Goal: Task Accomplishment & Management: Complete application form

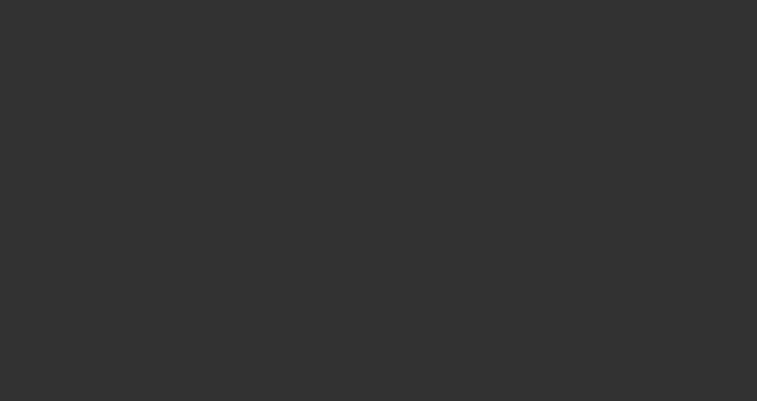
select select "3"
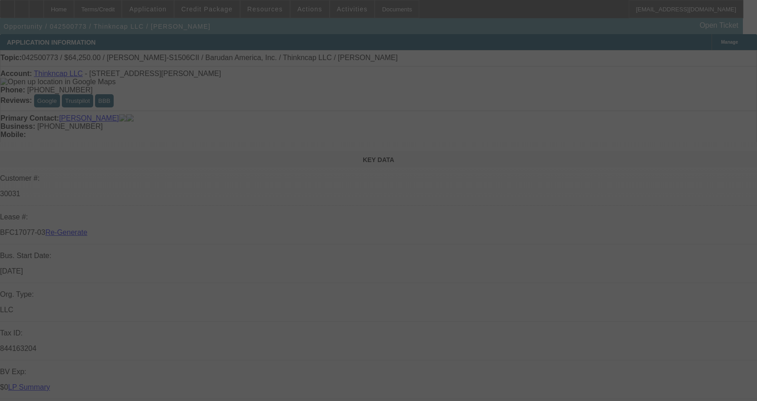
select select "0"
select select "2"
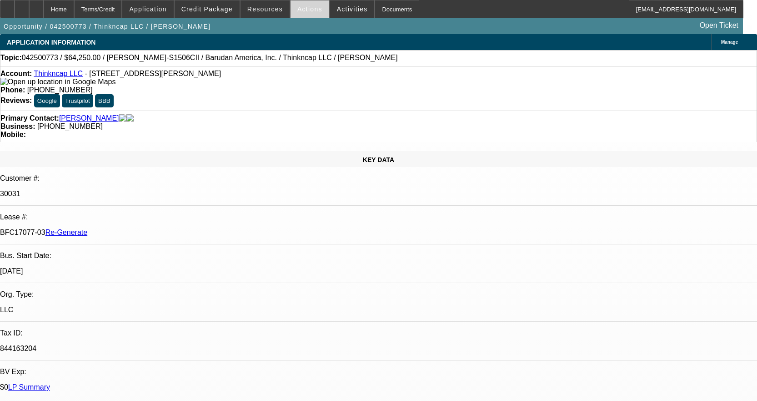
click at [309, 8] on span "Actions" at bounding box center [309, 8] width 25 height 7
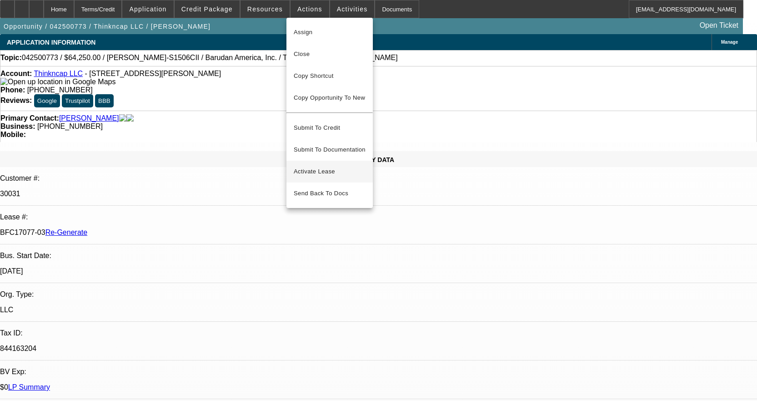
click at [324, 161] on button "Activate Lease" at bounding box center [330, 172] width 86 height 22
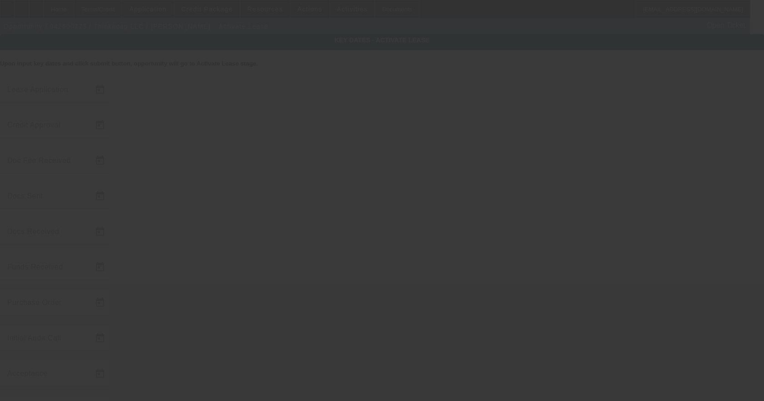
type input "4/30/2025"
type input "6/18/2025"
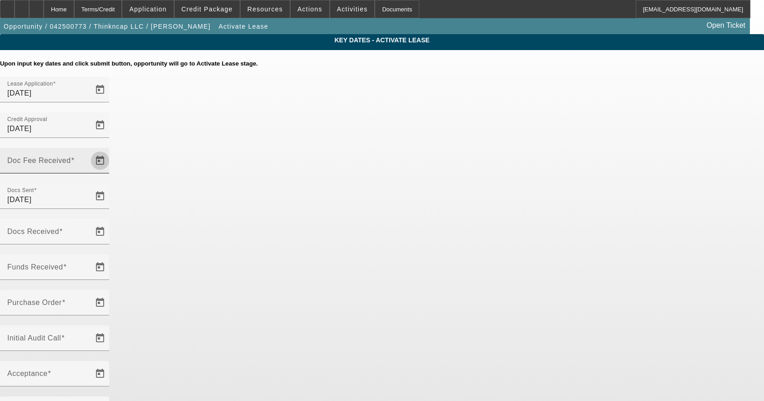
click at [111, 150] on span "Open calendar" at bounding box center [100, 161] width 22 height 22
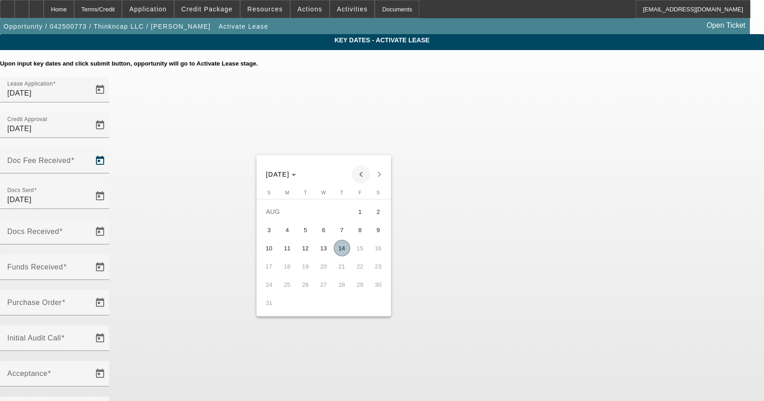
click at [361, 173] on span "Previous month" at bounding box center [361, 174] width 18 height 18
click at [356, 273] on span "20" at bounding box center [360, 266] width 16 height 16
type input "6/20/2025"
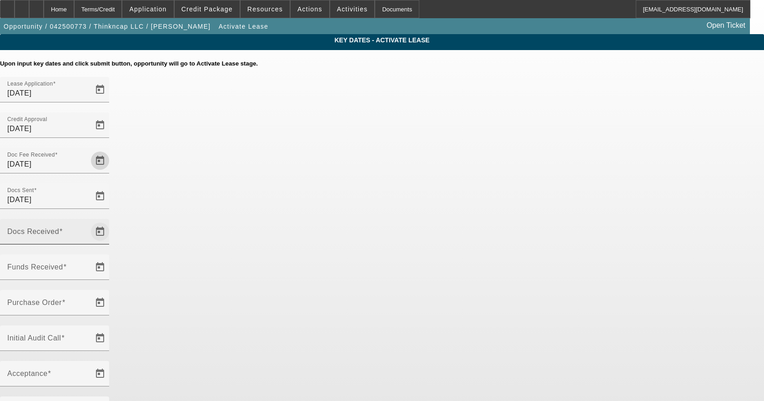
click at [111, 221] on span "Open calendar" at bounding box center [100, 232] width 22 height 22
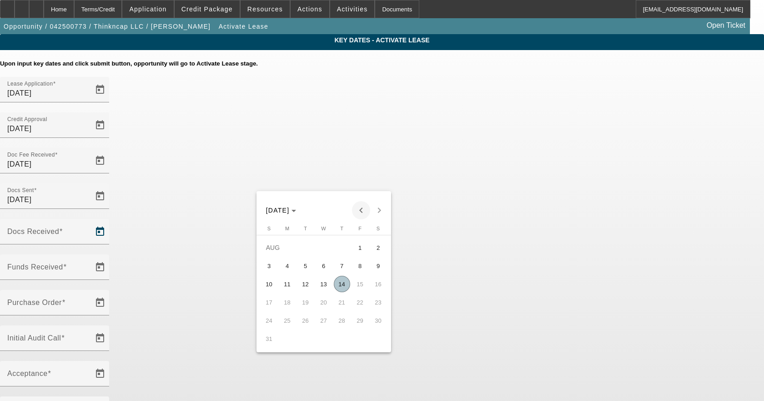
click at [363, 205] on span "Previous month" at bounding box center [361, 210] width 18 height 18
click at [361, 304] on span "20" at bounding box center [360, 302] width 16 height 16
type input "6/20/2025"
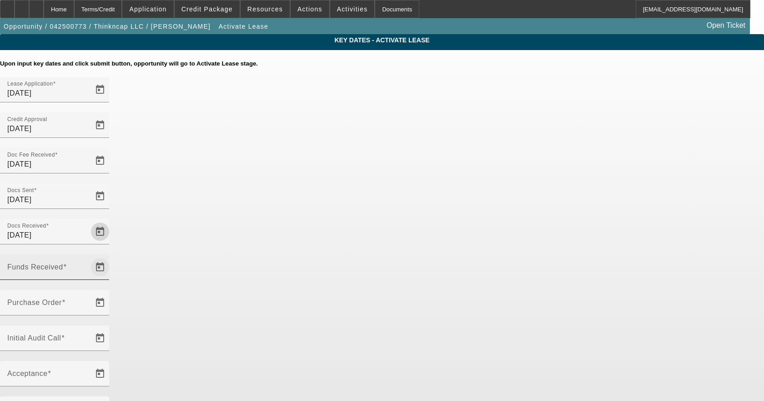
click at [111, 256] on span "Open calendar" at bounding box center [100, 267] width 22 height 22
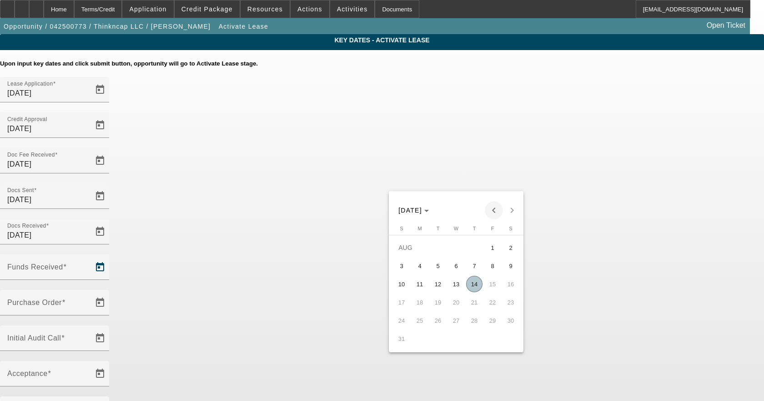
click at [495, 207] on span "Previous month" at bounding box center [494, 210] width 18 height 18
click at [497, 304] on span "20" at bounding box center [492, 302] width 16 height 16
type input "6/20/2025"
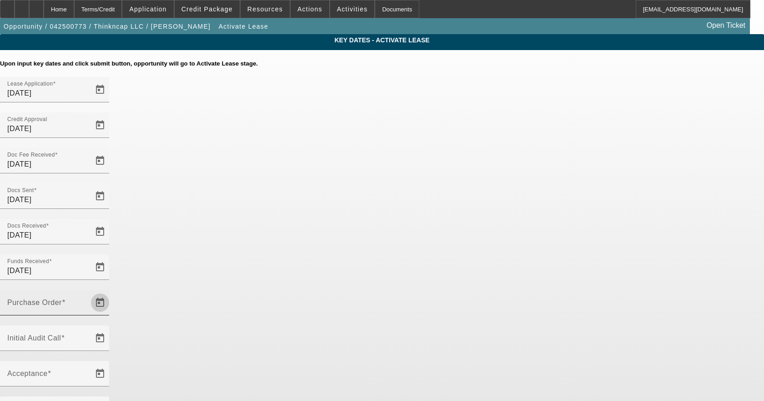
click at [111, 292] on span "Open calendar" at bounding box center [100, 303] width 22 height 22
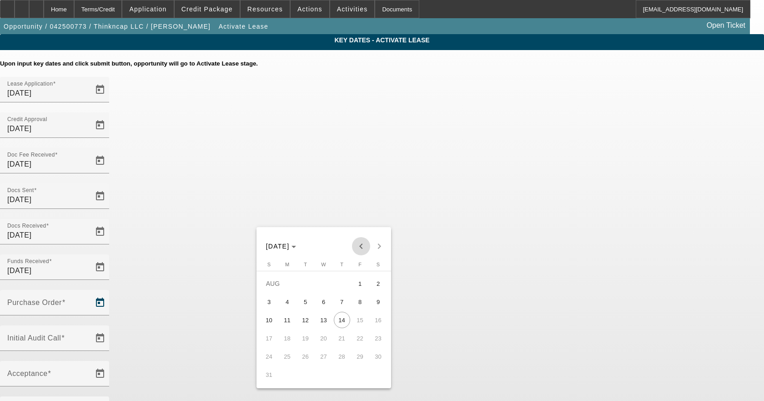
click at [357, 240] on span "Previous month" at bounding box center [361, 246] width 18 height 18
click at [362, 342] on span "20" at bounding box center [360, 338] width 16 height 16
type input "6/20/2025"
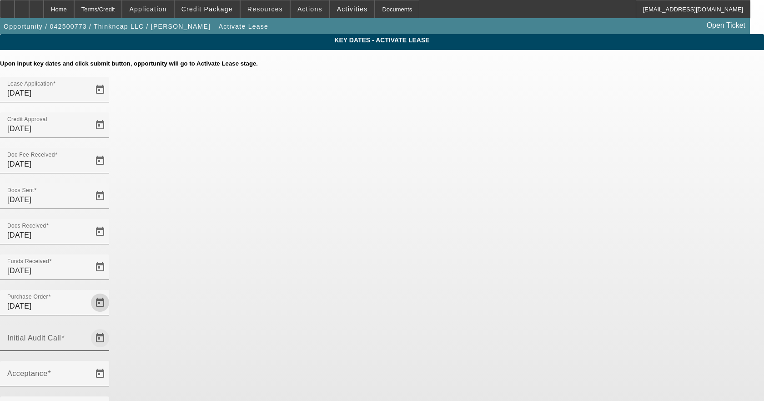
click at [111, 327] on span "Open calendar" at bounding box center [100, 338] width 22 height 22
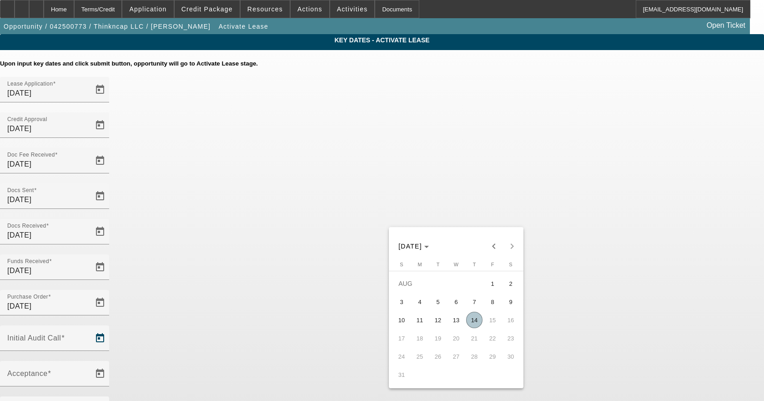
drag, startPoint x: 471, startPoint y: 319, endPoint x: 428, endPoint y: 284, distance: 55.7
click at [471, 317] on span "14" at bounding box center [474, 320] width 16 height 16
type input "8/14/2025"
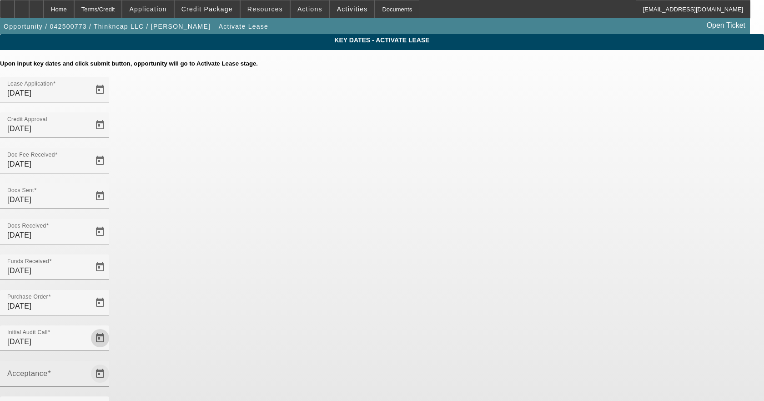
click at [111, 362] on span "Open calendar" at bounding box center [100, 373] width 22 height 22
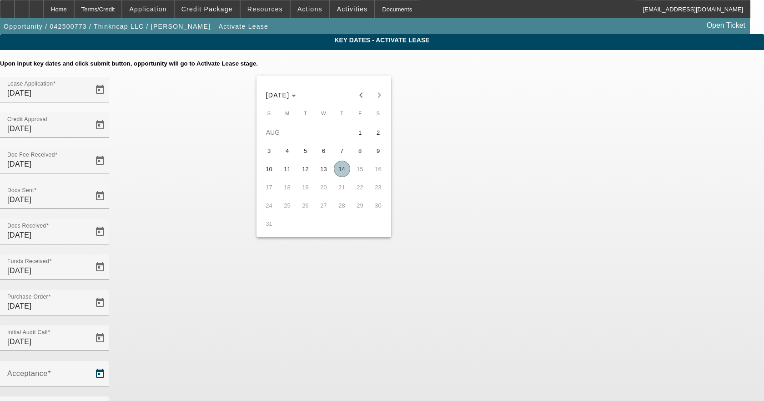
click at [342, 166] on span "14" at bounding box center [342, 169] width 16 height 16
type input "8/14/2025"
type input "9/1/2025"
type input "10/1/2025"
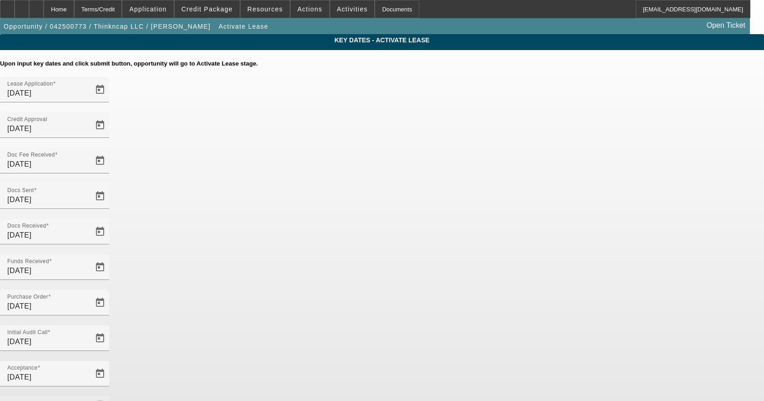
click at [111, 398] on span "Open calendar" at bounding box center [100, 409] width 22 height 22
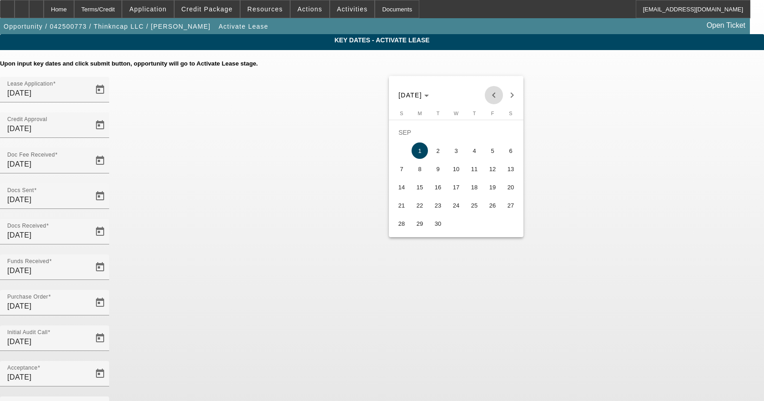
click at [494, 93] on span "Previous month" at bounding box center [494, 95] width 18 height 18
drag, startPoint x: 489, startPoint y: 175, endPoint x: 482, endPoint y: 199, distance: 25.6
click at [489, 174] on span "15" at bounding box center [492, 169] width 16 height 16
type input "8/15/2025"
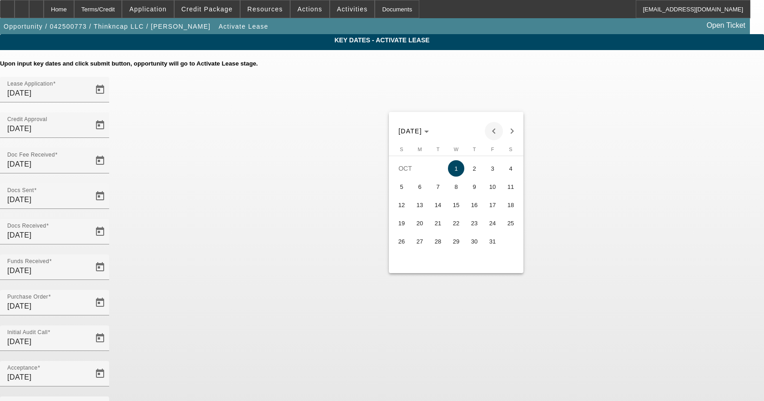
click at [493, 131] on span "Previous month" at bounding box center [494, 131] width 18 height 18
click at [419, 225] on span "15" at bounding box center [420, 223] width 16 height 16
type input "9/15/2025"
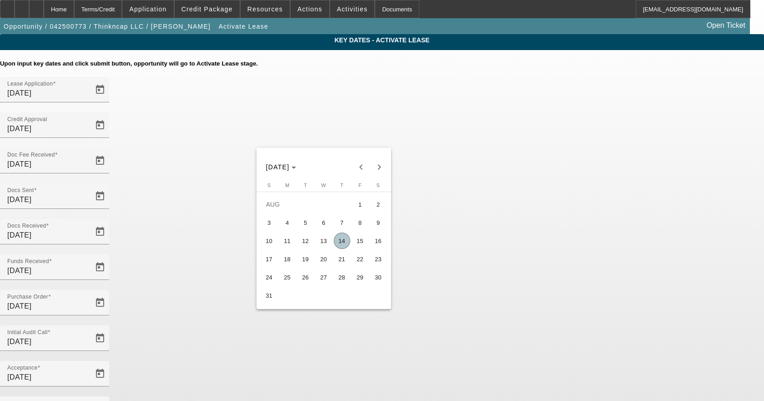
drag, startPoint x: 292, startPoint y: 256, endPoint x: 320, endPoint y: 263, distance: 28.1
click at [293, 256] on span "18" at bounding box center [287, 259] width 16 height 16
type input "8/18/2025"
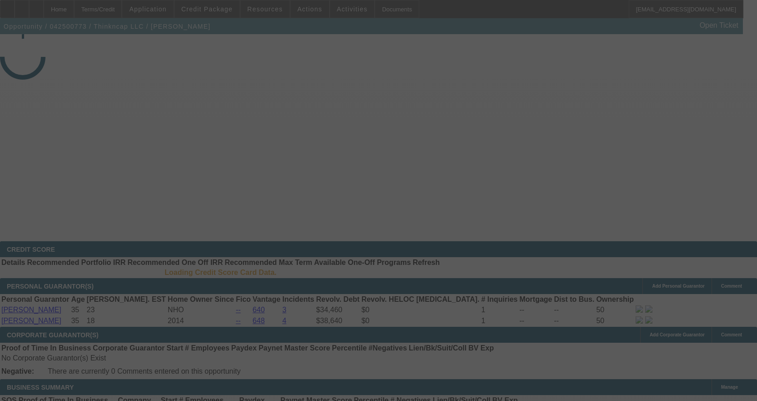
select select "4"
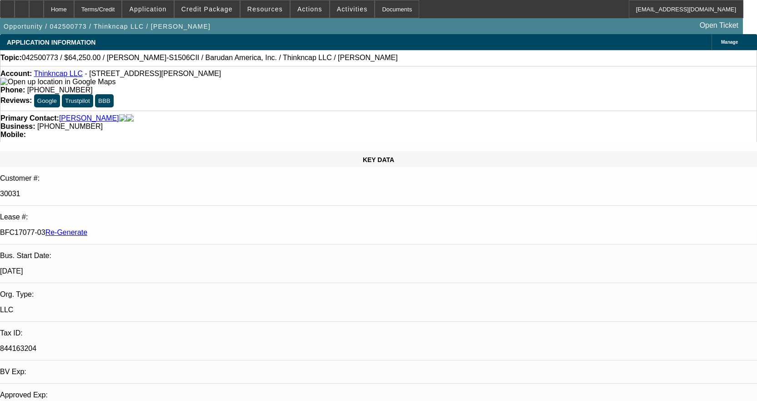
select select "0"
select select "2"
click at [222, 8] on span "Credit Package" at bounding box center [206, 8] width 51 height 7
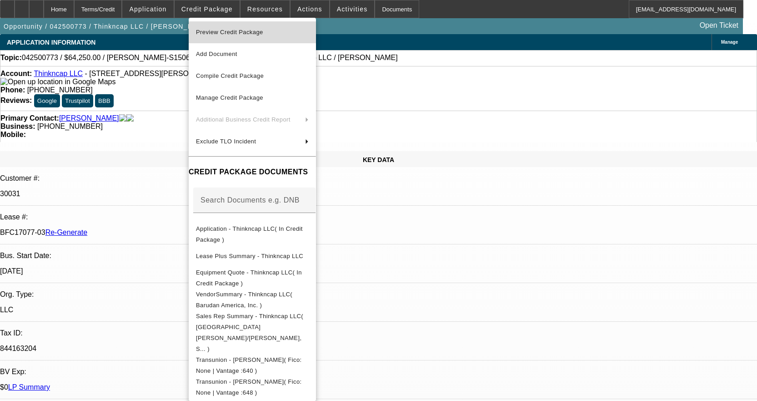
click at [227, 29] on span "Preview Credit Package" at bounding box center [229, 32] width 67 height 7
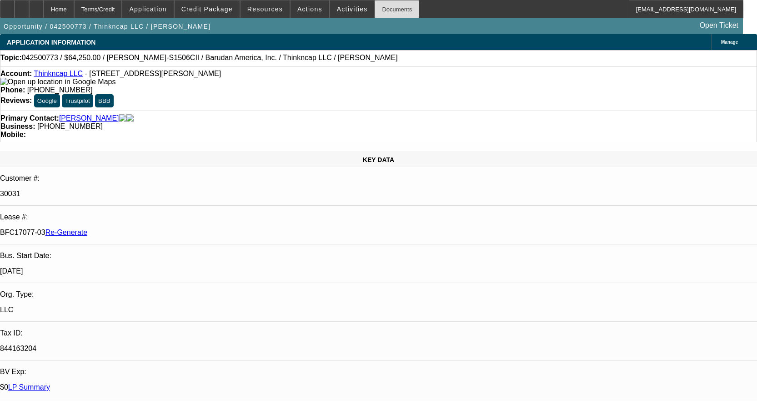
click at [394, 8] on div "Documents" at bounding box center [397, 9] width 45 height 18
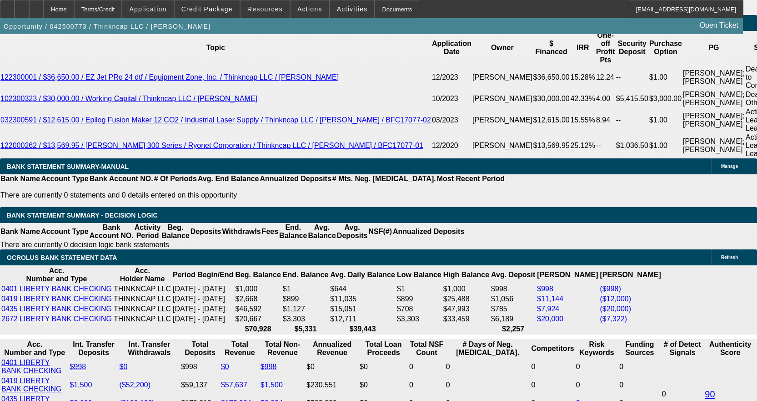
scroll to position [1774, 0]
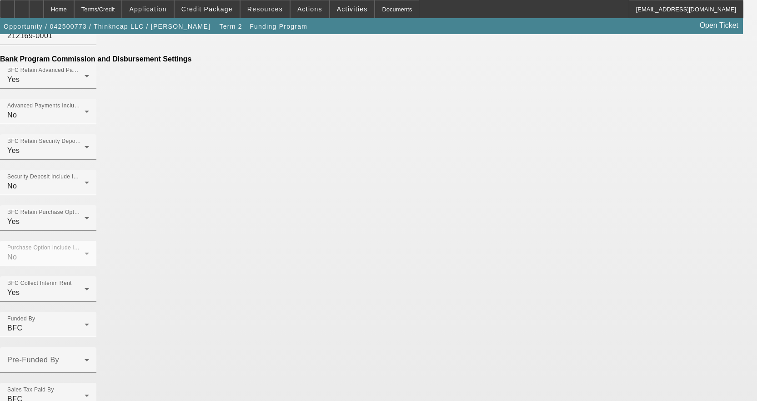
scroll to position [581, 0]
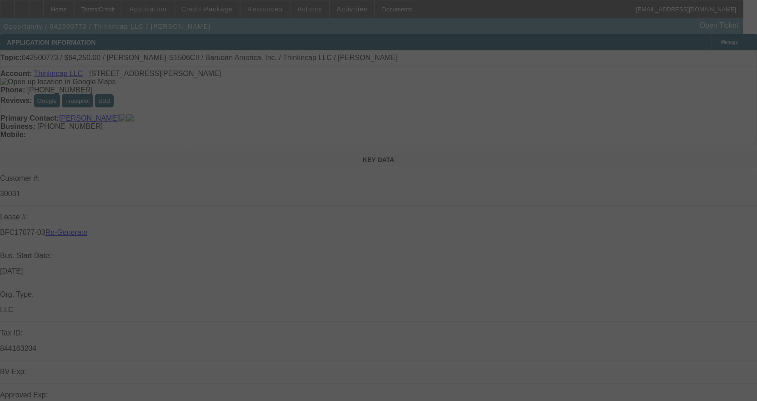
select select "4"
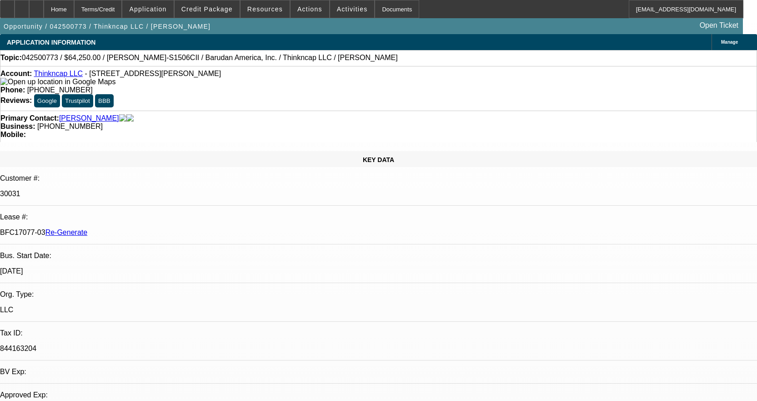
select select "0"
select select "2"
click at [388, 12] on div "Documents" at bounding box center [397, 9] width 45 height 18
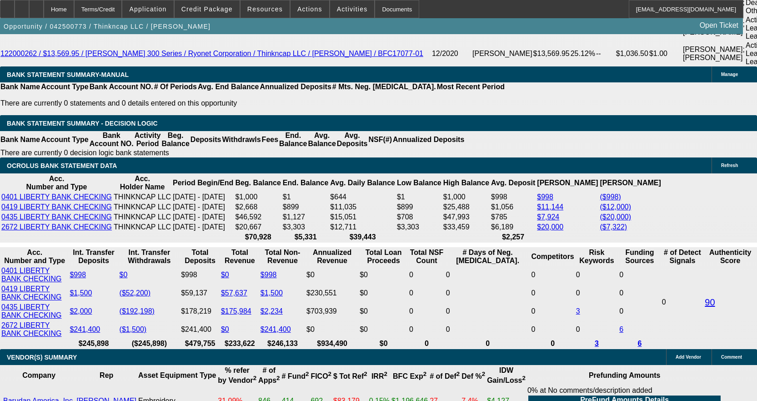
scroll to position [1865, 0]
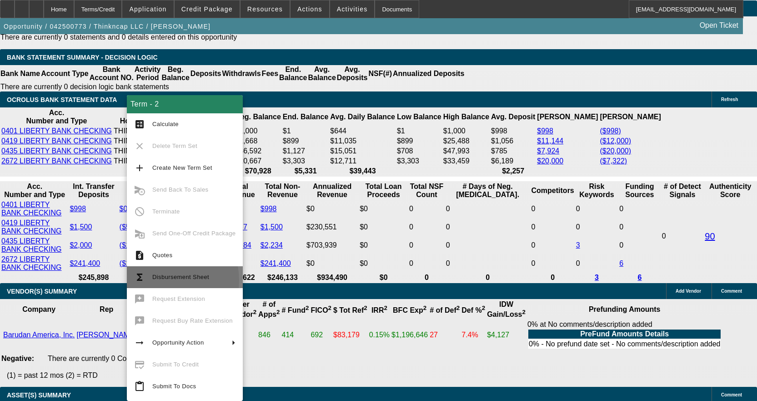
click at [160, 280] on span "Disbursement Sheet" at bounding box center [193, 277] width 83 height 11
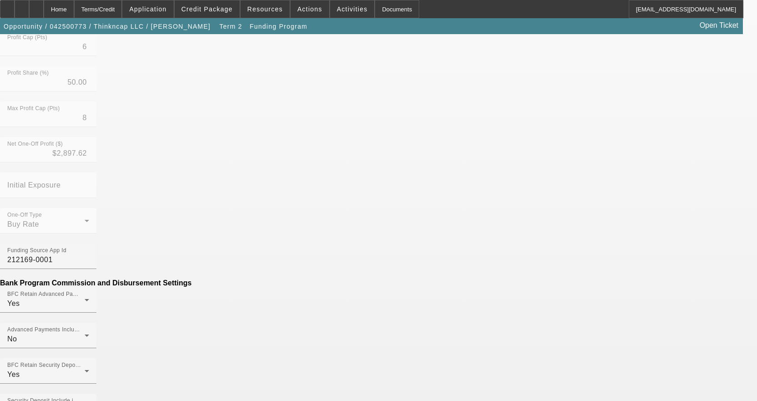
scroll to position [273, 0]
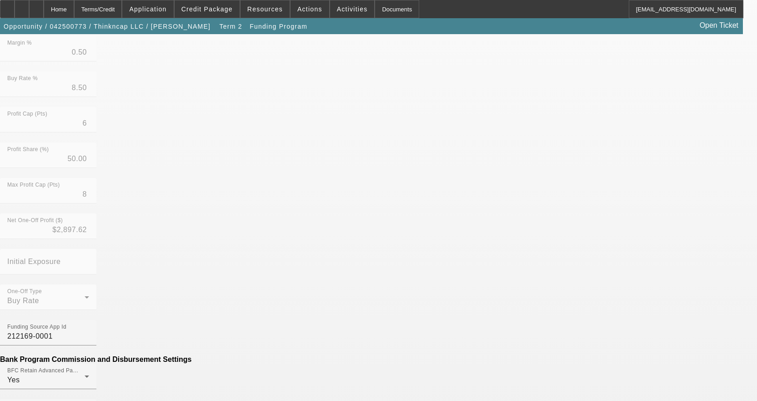
scroll to position [342, 0]
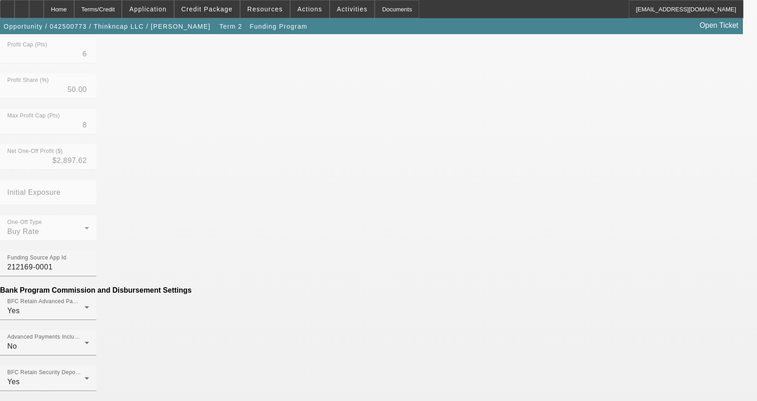
type input "($176.72)"
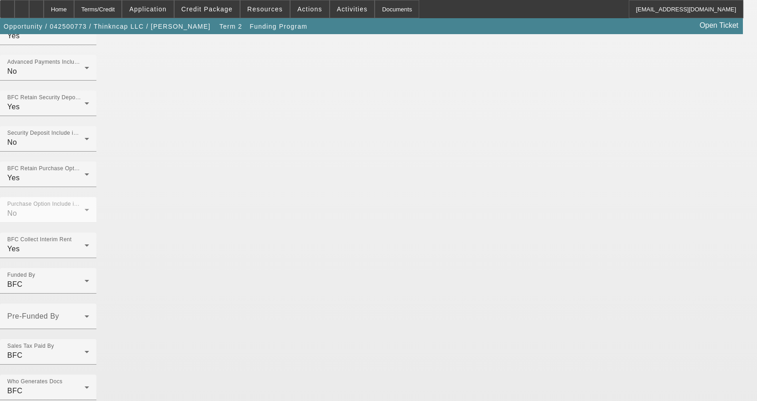
scroll to position [617, 0]
type input "Per-Diem"
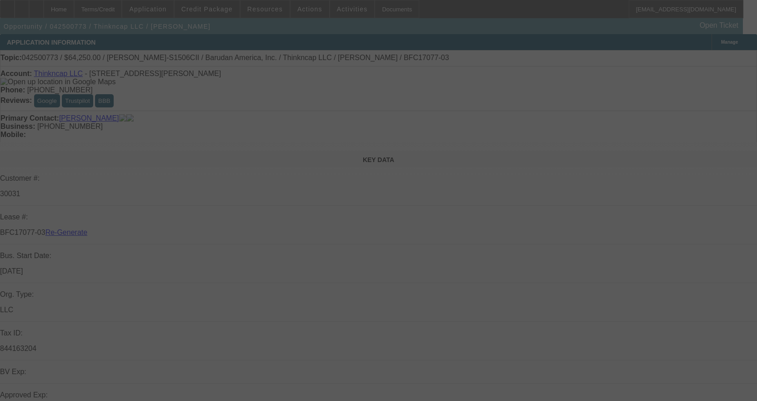
select select "4"
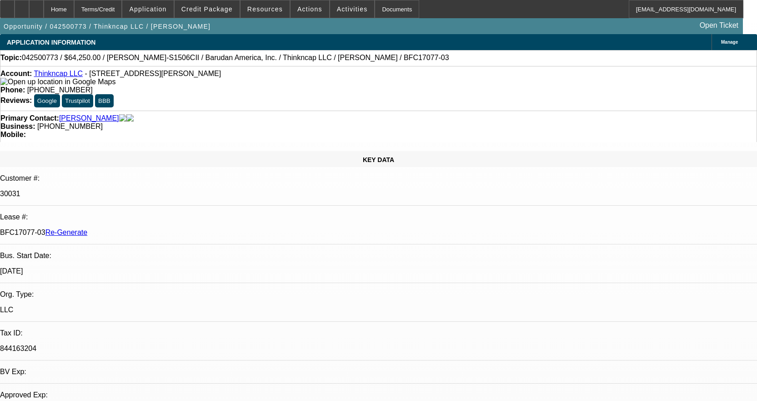
select select "0"
select select "2"
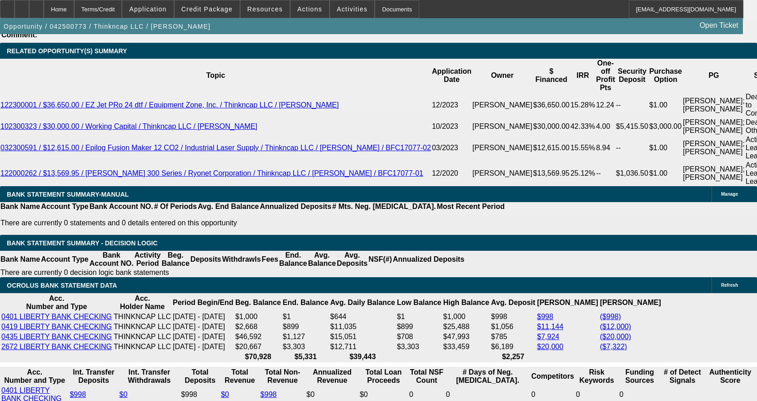
scroll to position [1774, 0]
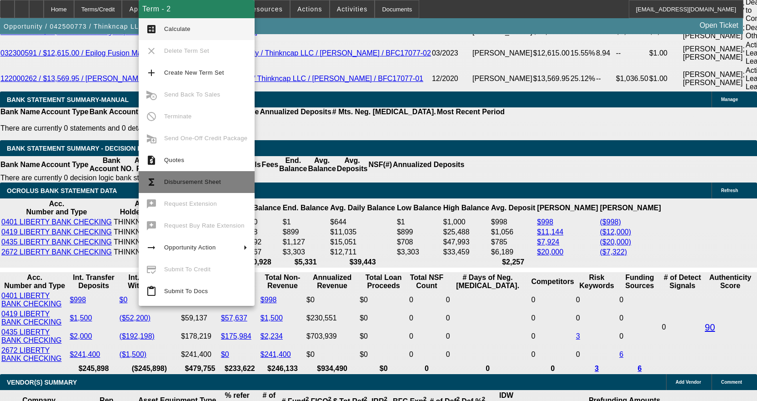
click at [178, 183] on span "Disbursement Sheet" at bounding box center [192, 181] width 57 height 7
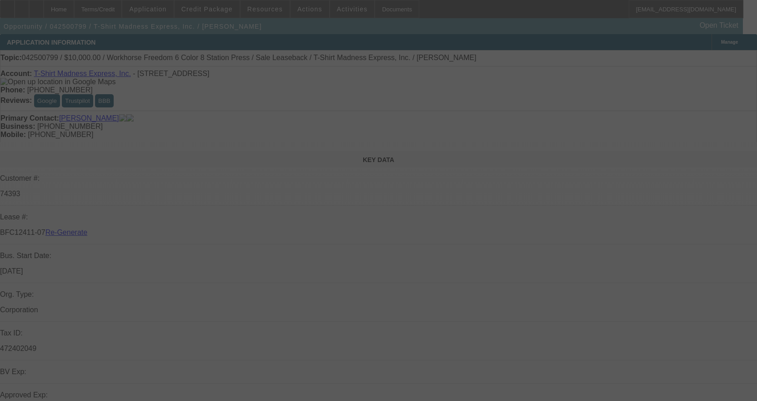
select select "3"
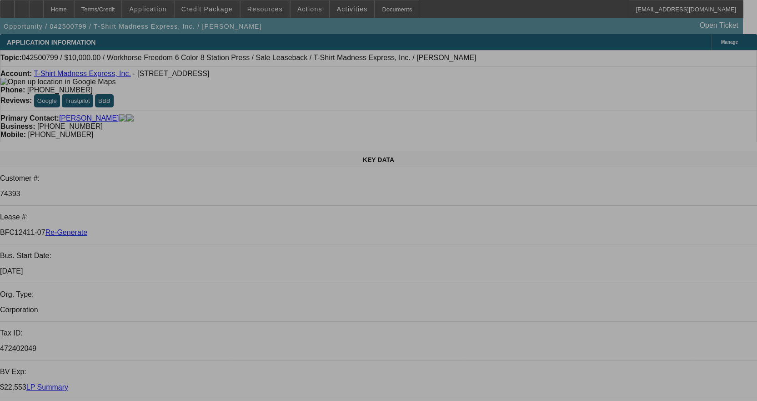
select select "0"
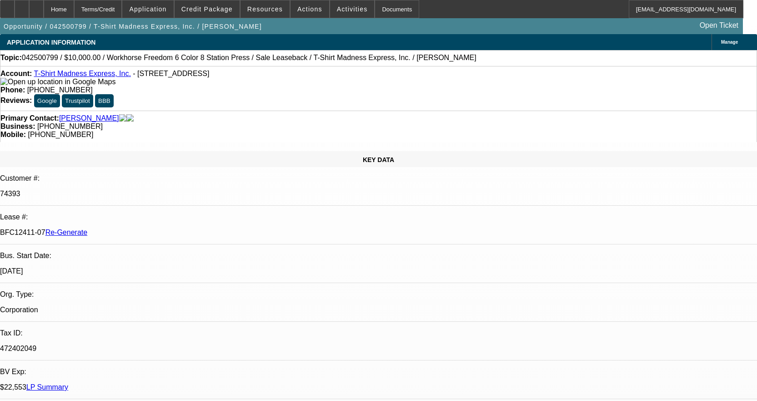
select select "2"
select select "0"
select select "2"
click at [15, 6] on div at bounding box center [7, 9] width 15 height 18
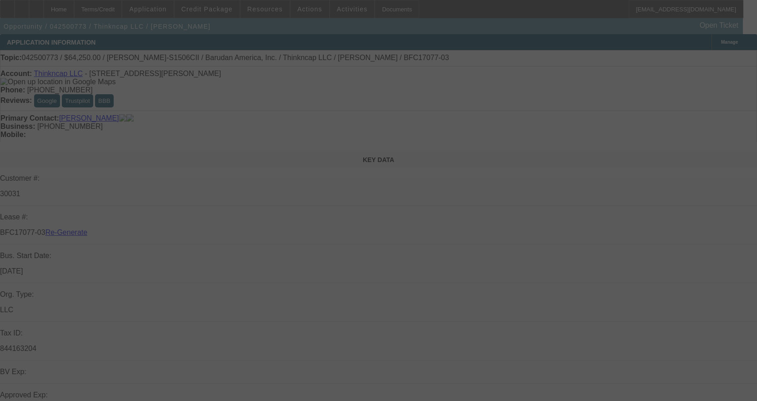
select select "4"
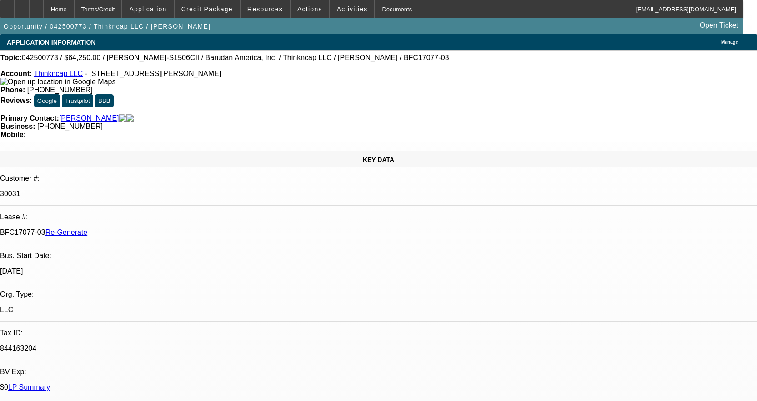
select select "0"
select select "2"
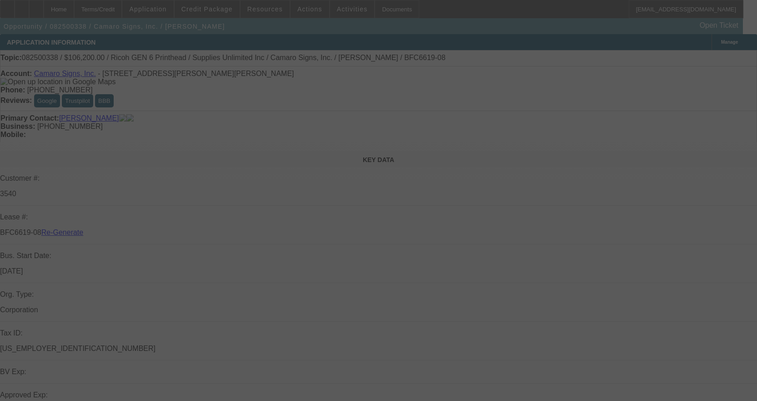
select select "3"
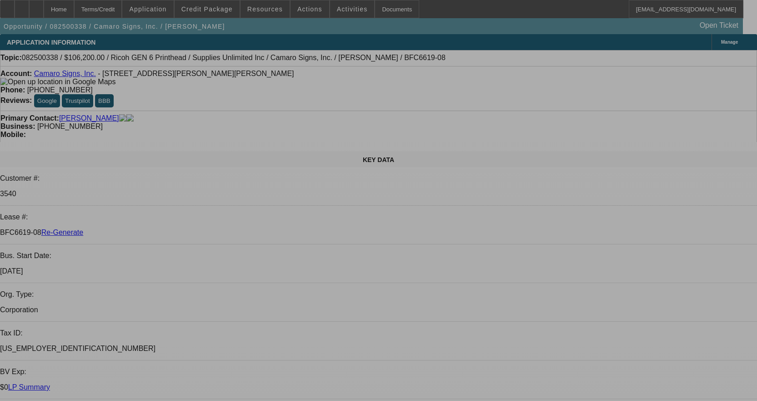
select select "0"
select select "3"
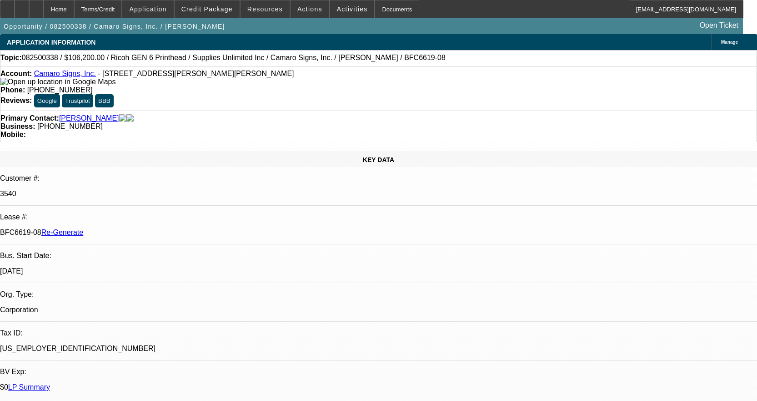
select select "0"
select select "2"
click at [51, 77] on link "Camaro Signs, Inc." at bounding box center [65, 74] width 62 height 8
click at [44, 2] on div at bounding box center [36, 9] width 15 height 18
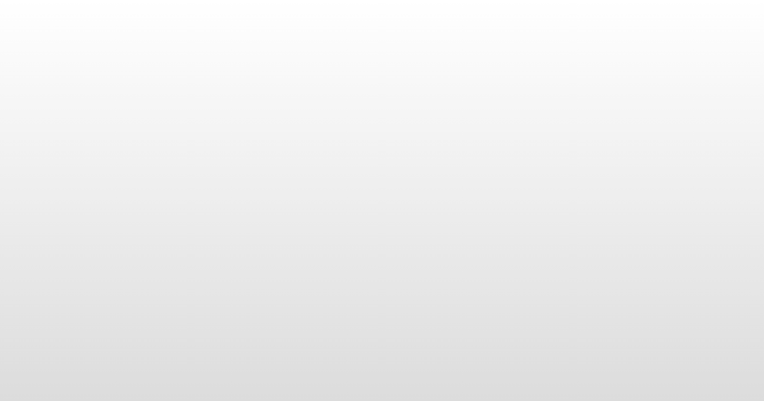
click at [383, 10] on body at bounding box center [382, 200] width 764 height 401
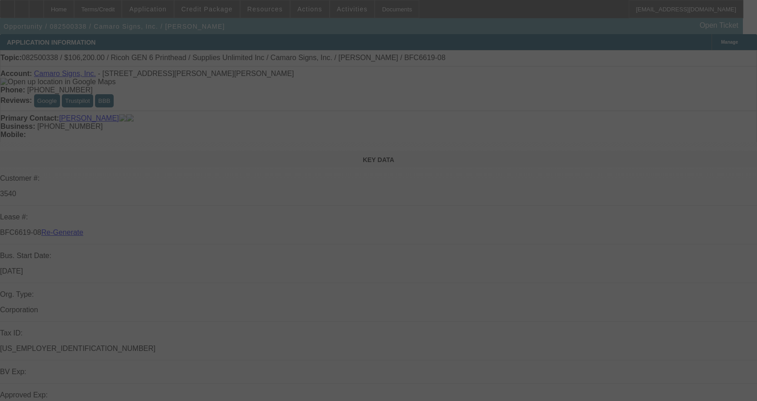
select select "3"
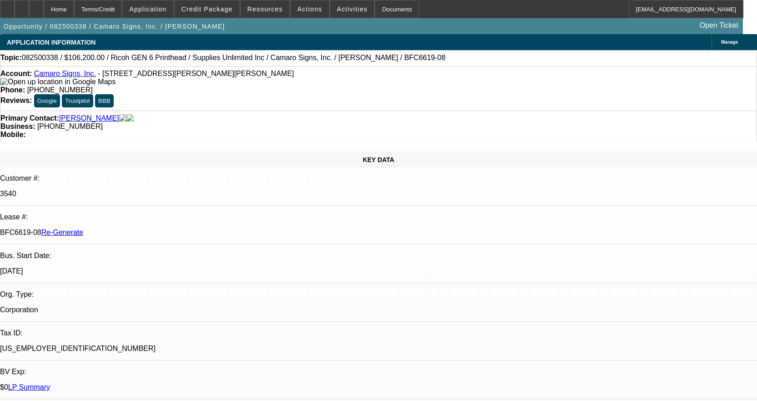
select select "0"
select select "3"
select select "0"
select select "2"
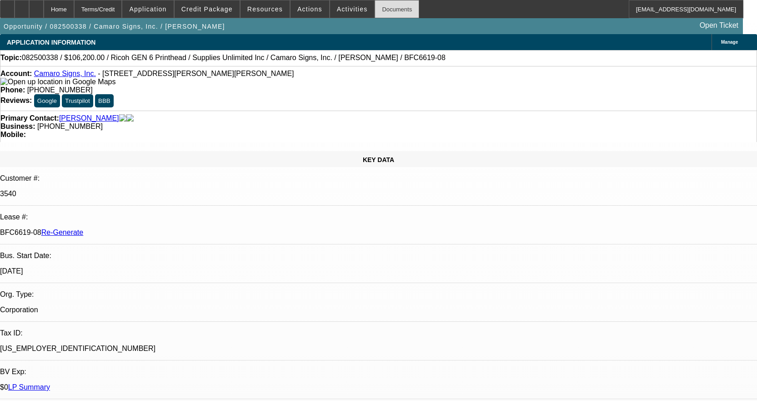
click at [380, 10] on div "Documents" at bounding box center [397, 9] width 45 height 18
click at [376, 10] on div "Documents" at bounding box center [397, 9] width 45 height 18
click at [337, 7] on span "Activities" at bounding box center [352, 8] width 31 height 7
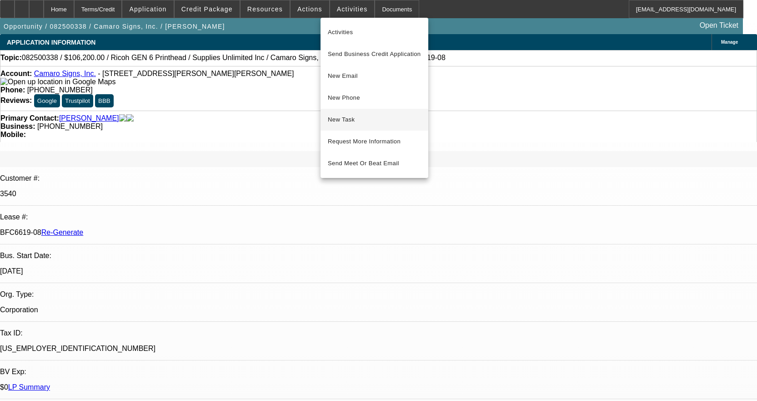
click at [360, 115] on span "New Task" at bounding box center [374, 119] width 93 height 11
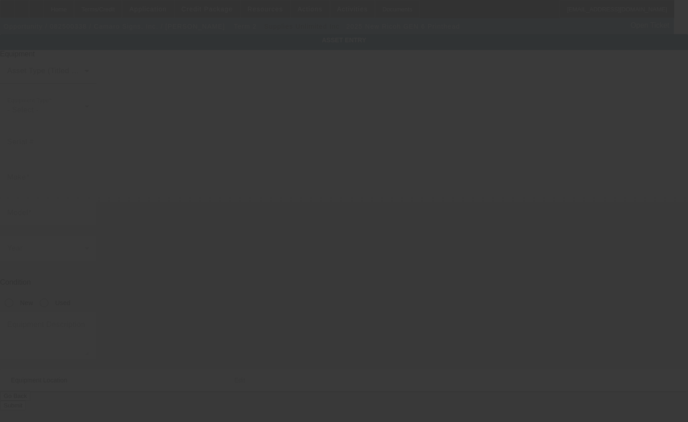
type input "Ricoh"
type input "GEN 6 Printhead"
radio input "true"
type textarea "GEN 6 Printhead"
type input "[STREET_ADDRESS][PERSON_NAME]"
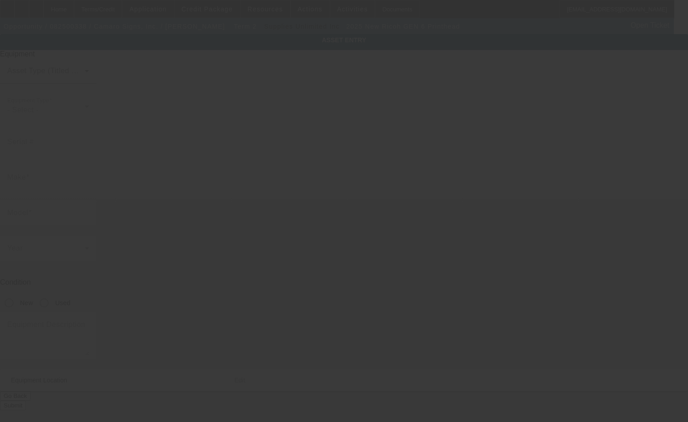
type input "[PERSON_NAME]"
type input "06351"
type input "[GEOGRAPHIC_DATA]"
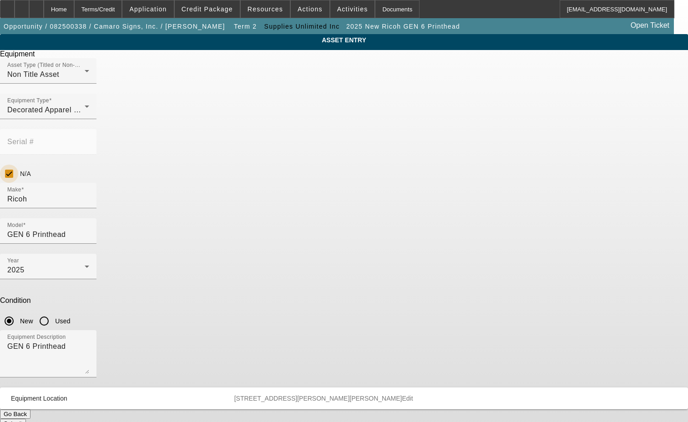
click at [18, 165] on input "N/A" at bounding box center [9, 174] width 18 height 18
checkbox input "false"
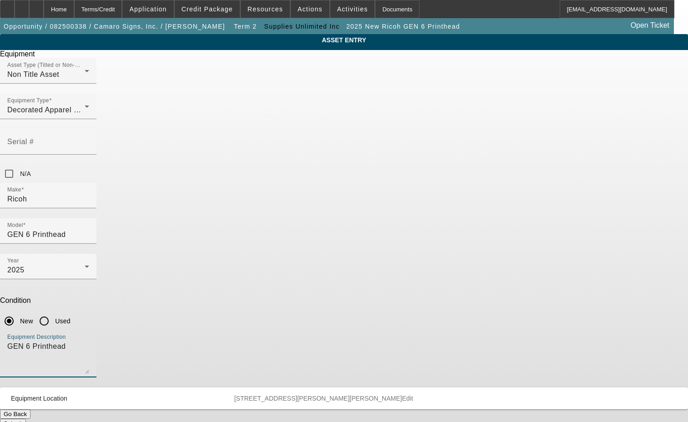
drag, startPoint x: 273, startPoint y: 234, endPoint x: 146, endPoint y: 222, distance: 127.4
click at [147, 222] on div "ASSET ENTRY Delete asset Equipment Asset Type (Titled or Non-Titled) Non Title …" at bounding box center [344, 231] width 688 height 394
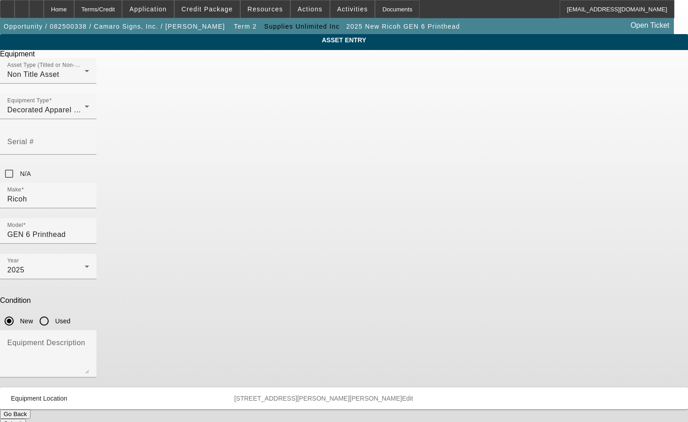
click at [26, 419] on button "Submit" at bounding box center [13, 424] width 26 height 10
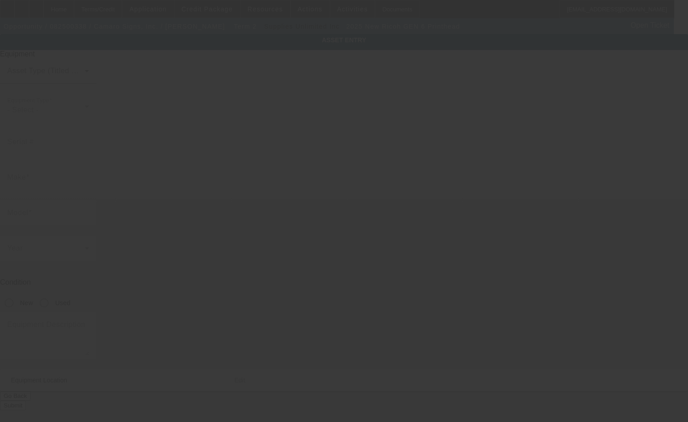
type input "Ricoh"
type input "GEN 6 Printhead"
radio input "true"
type textarea "Printhead"
type input "[STREET_ADDRESS][PERSON_NAME]"
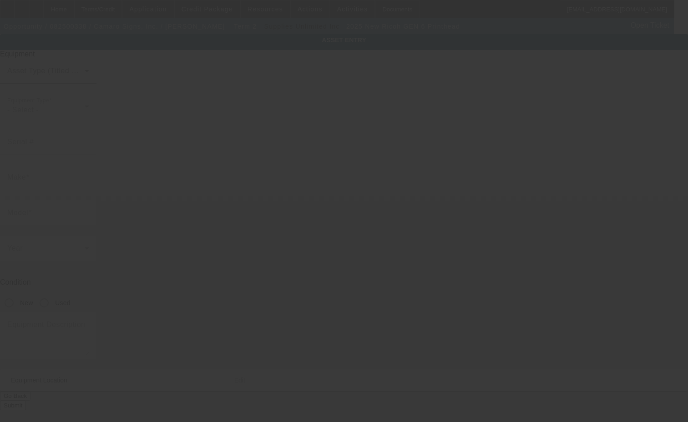
type input "[PERSON_NAME]"
type input "06351"
type input "[GEOGRAPHIC_DATA]"
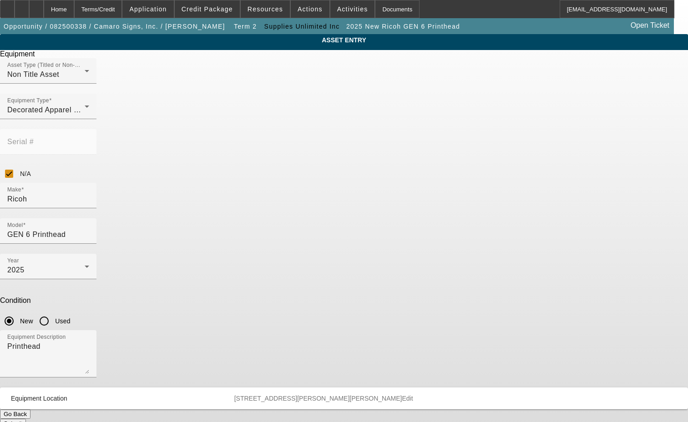
click at [652, 10] on span "Delete asset" at bounding box center [665, 7] width 27 height 5
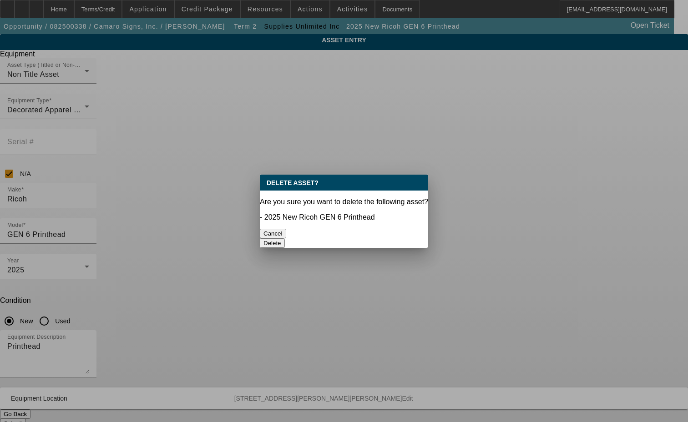
click at [285, 238] on button "Delete" at bounding box center [272, 243] width 25 height 10
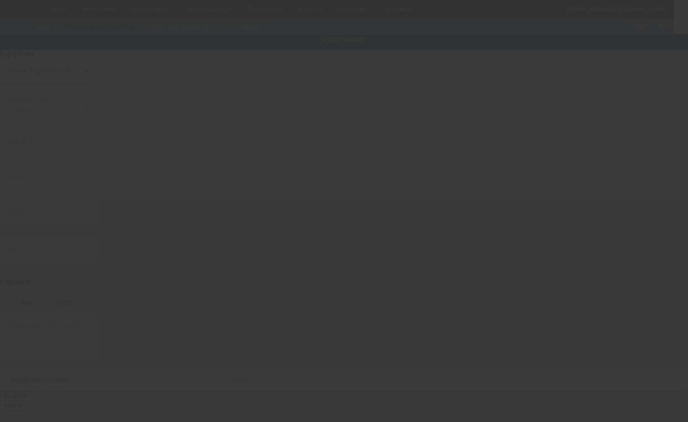
type input "Ricoh"
type input "GEN 6 Printhead"
radio input "true"
type input "[STREET_ADDRESS][PERSON_NAME]"
type input "[PERSON_NAME]"
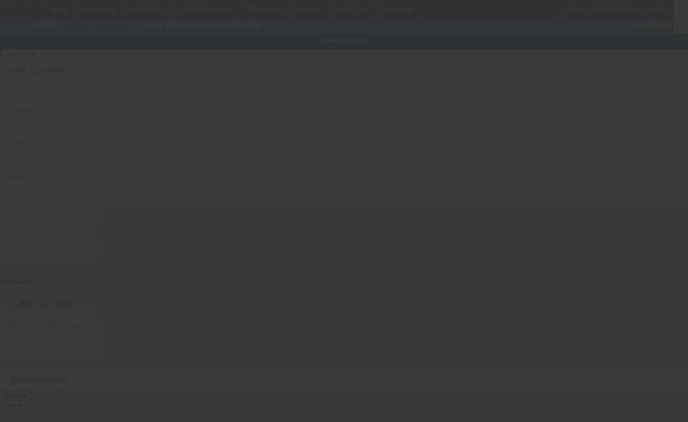
type input "06351"
type input "[GEOGRAPHIC_DATA]"
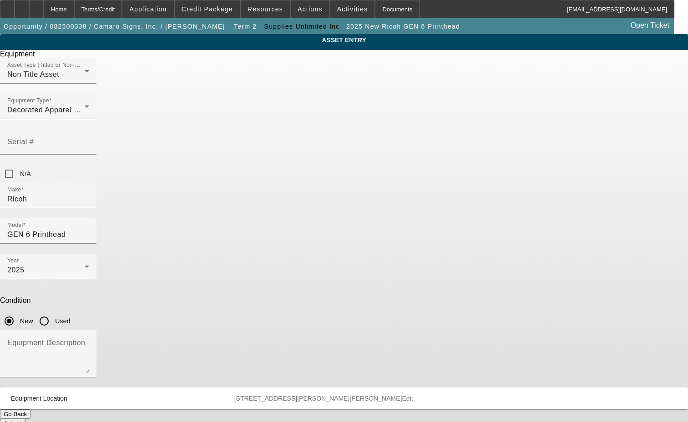
click at [652, 10] on span "Delete asset" at bounding box center [665, 7] width 27 height 5
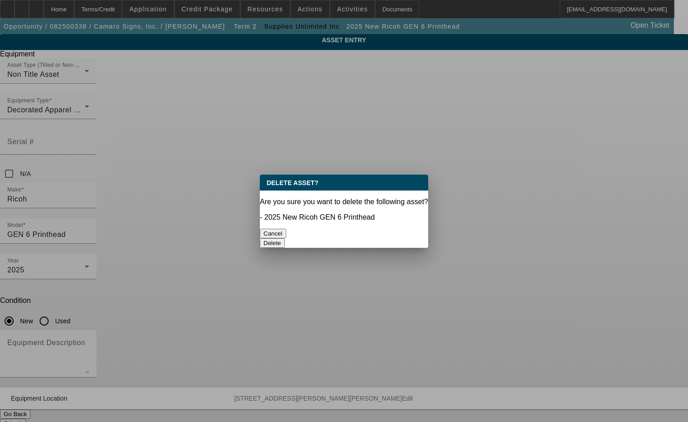
click at [285, 238] on button "Delete" at bounding box center [272, 243] width 25 height 10
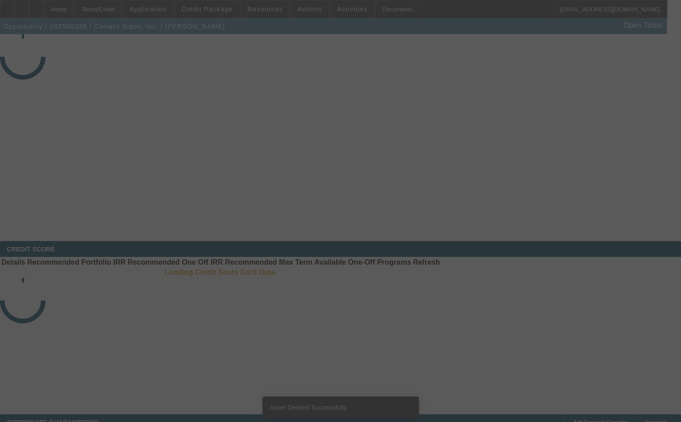
select select "3"
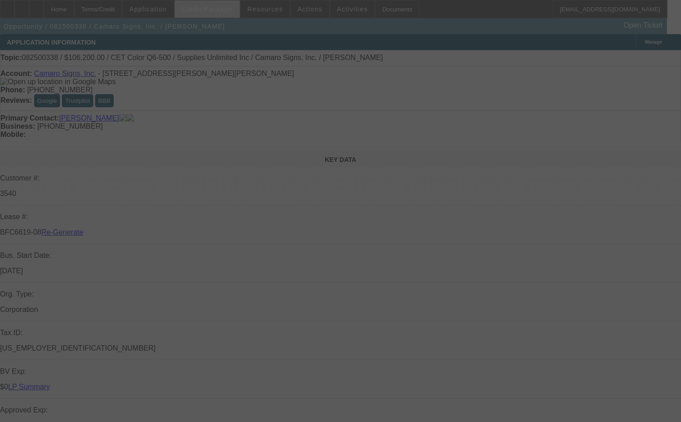
select select "0"
select select "3"
select select "0"
select select "2"
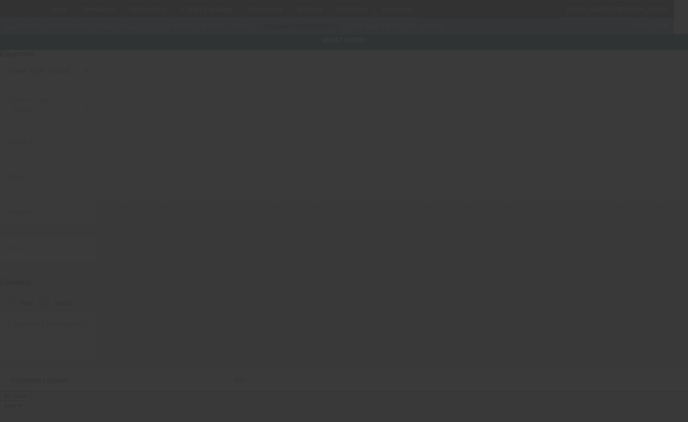
type input "CET Color"
type input "Q6-500"
radio input "true"
type textarea "Flatbed Printer"
type input "[STREET_ADDRESS][PERSON_NAME]"
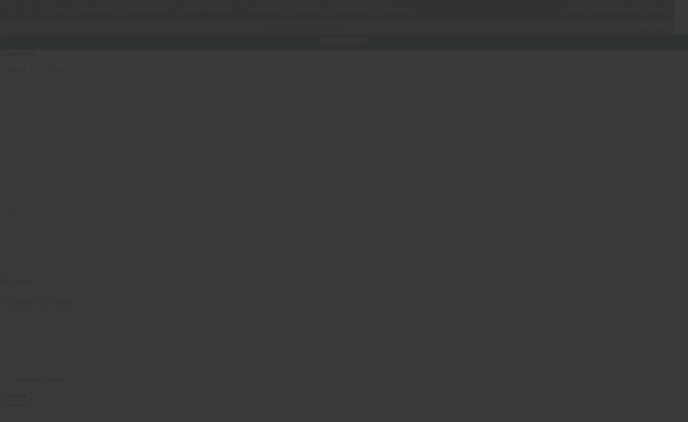
type input "[PERSON_NAME]"
type input "06351"
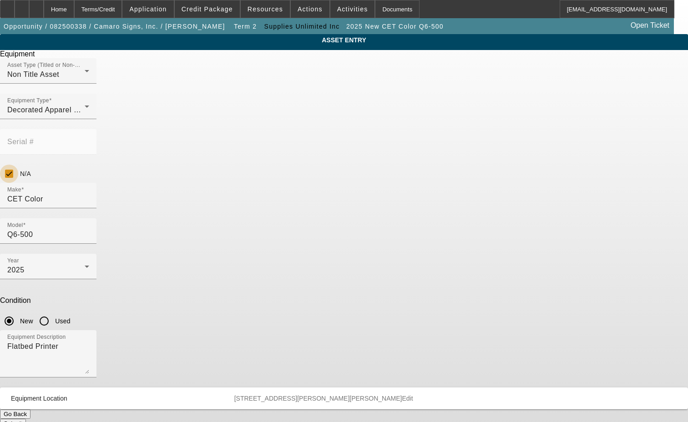
click at [18, 165] on input "N/A" at bounding box center [9, 174] width 18 height 18
checkbox input "false"
click at [89, 194] on input "CET Color" at bounding box center [48, 199] width 82 height 11
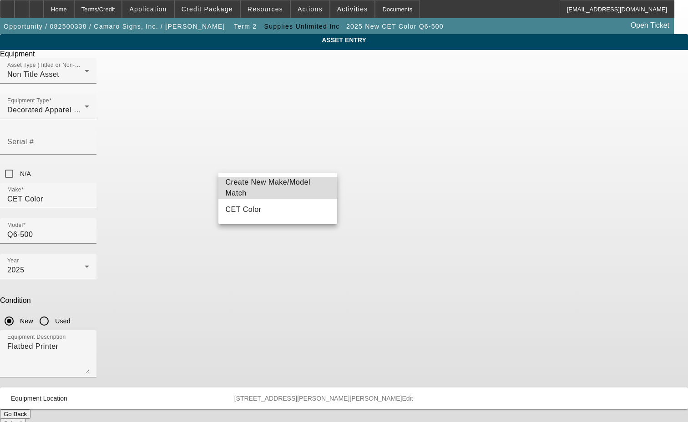
click at [282, 182] on span "Create New Make/Model Match" at bounding box center [278, 188] width 105 height 22
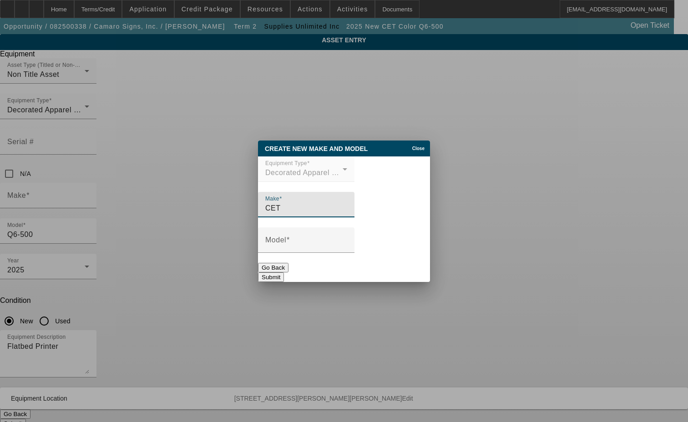
type input "CET"
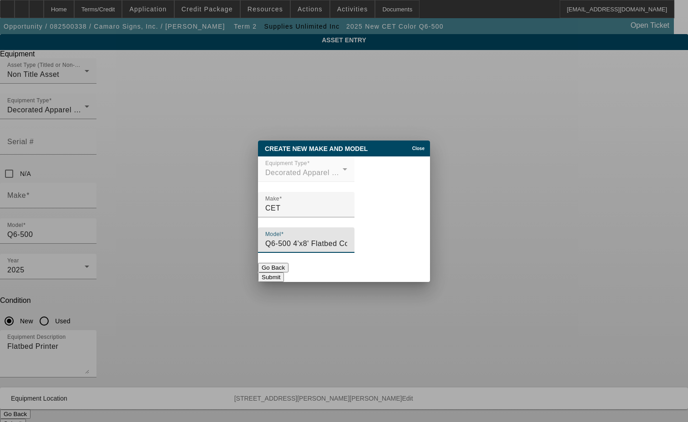
type input "Q6-500 4'x8' Flatbed Color Printer"
click at [284, 274] on button "Submit" at bounding box center [271, 277] width 26 height 10
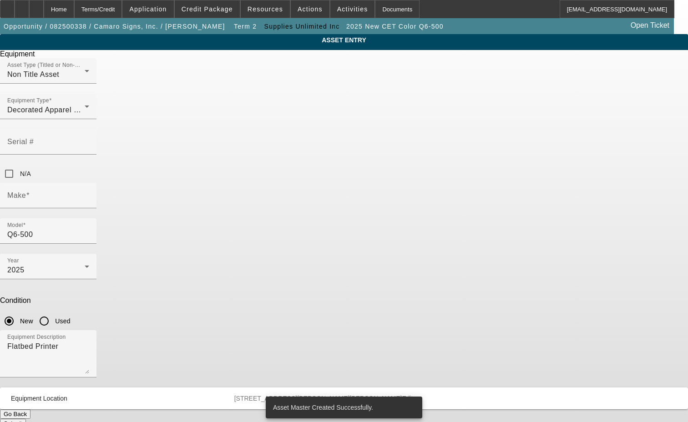
type input "CET"
type input "Q6-500 4'x8' Flatbed Color Printer"
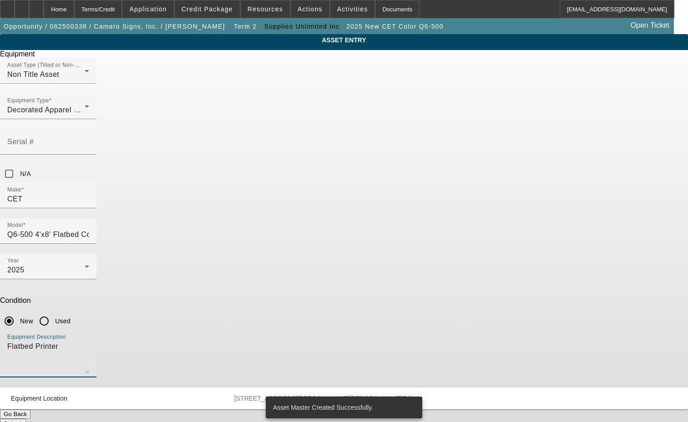
drag, startPoint x: 276, startPoint y: 234, endPoint x: 191, endPoint y: 231, distance: 84.2
click at [191, 231] on div "ASSET ENTRY Delete asset Equipment Asset Type (Titled or Non-Titled) Non Title …" at bounding box center [344, 231] width 688 height 394
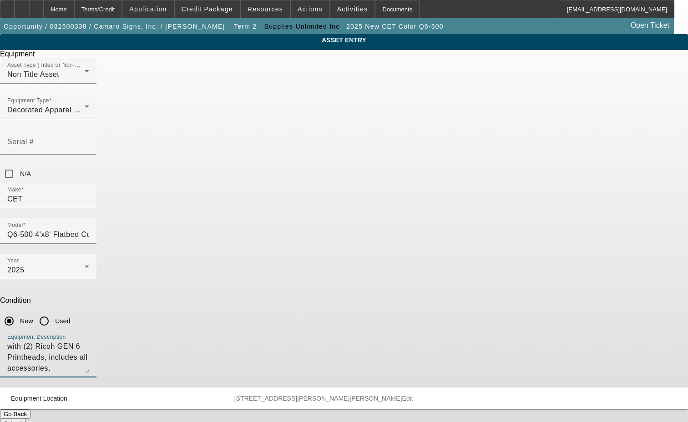
type textarea "with (2) Ricoh GEN 6 Printheads, includes all accessories, attachments and opti…"
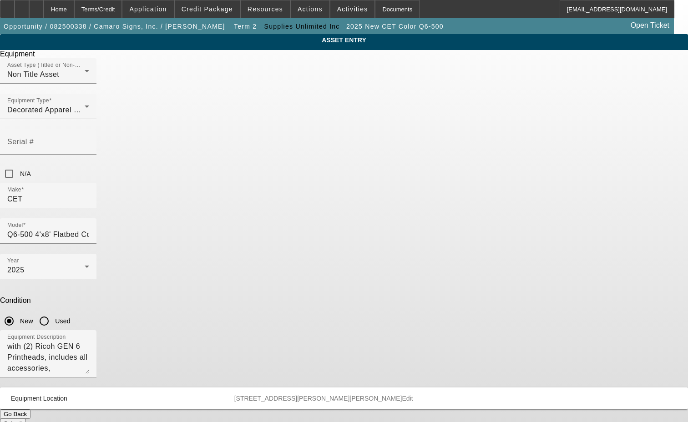
click at [411, 395] on span "Edit" at bounding box center [407, 398] width 11 height 7
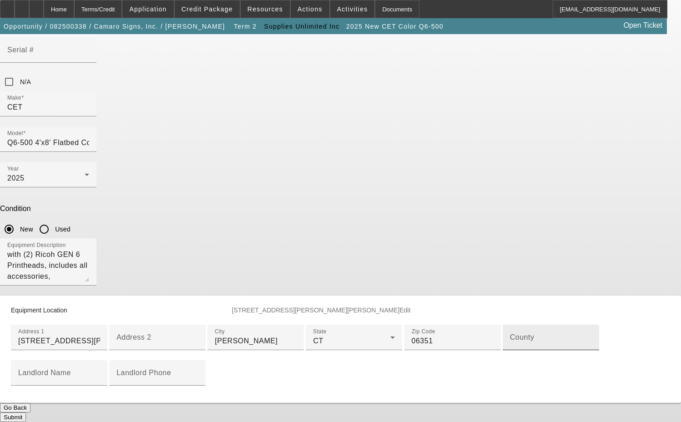
scroll to position [136, 0]
click at [510, 350] on div "County" at bounding box center [551, 337] width 82 height 25
type input "New London"
click at [26, 413] on button "Submit" at bounding box center [13, 418] width 26 height 10
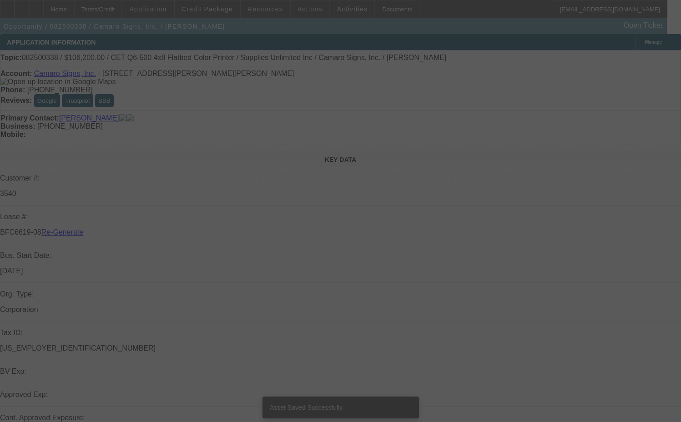
select select "3"
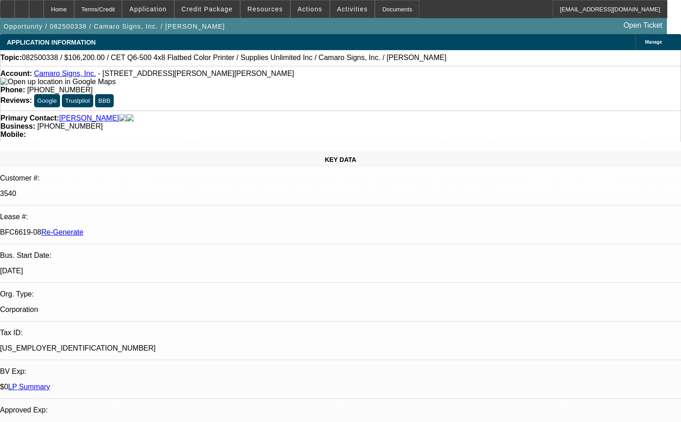
select select "0"
select select "3"
select select "0"
select select "2"
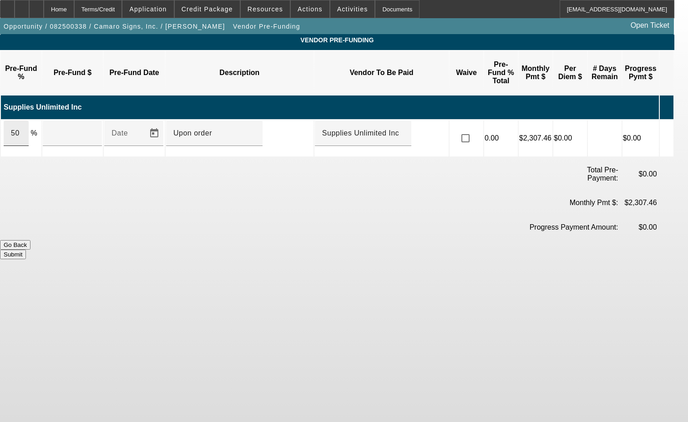
click at [19, 121] on div "50" at bounding box center [16, 133] width 25 height 25
type input "$53,100.00"
click at [26, 250] on button "Submit" at bounding box center [13, 255] width 26 height 10
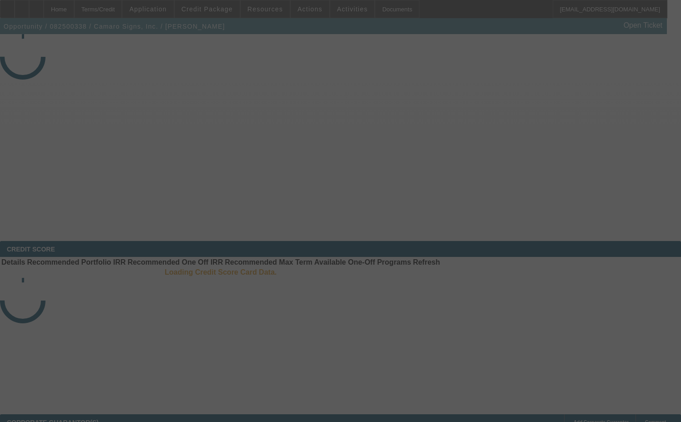
select select "3"
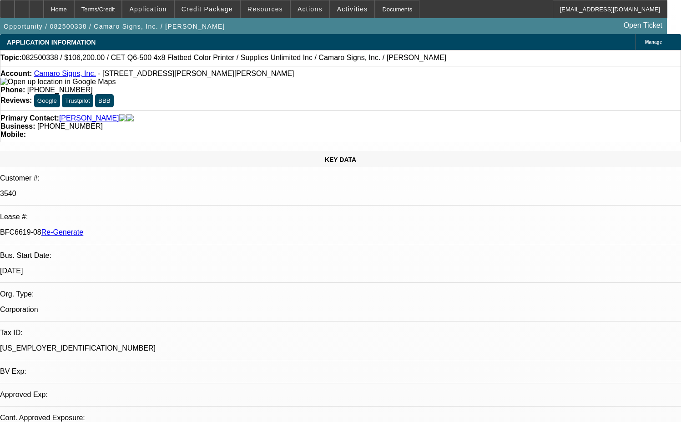
select select "0"
select select "3"
select select "0"
select select "2"
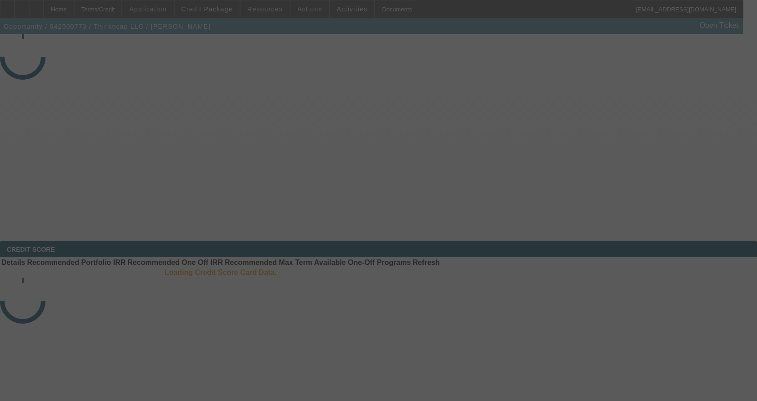
select select "4"
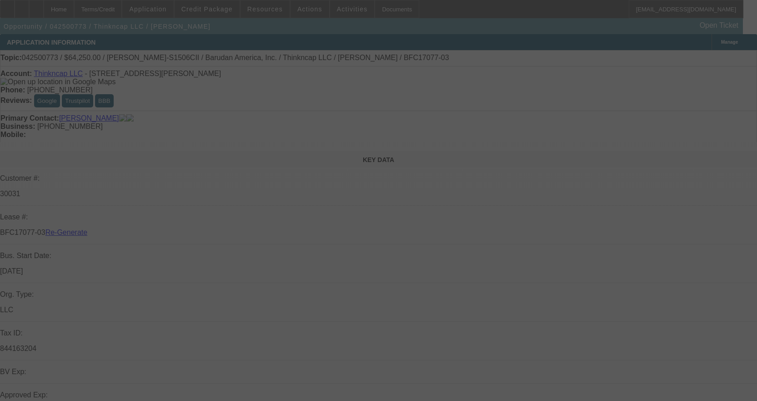
select select "0"
select select "2"
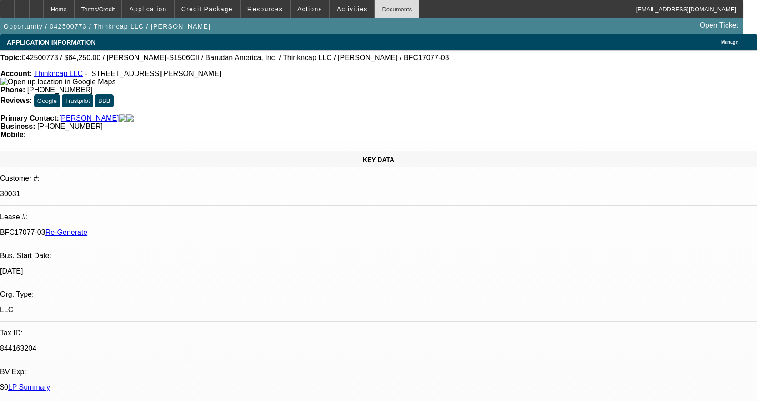
click at [383, 6] on div "Documents" at bounding box center [397, 9] width 45 height 18
click at [344, 8] on span "Activities" at bounding box center [352, 8] width 31 height 7
click at [344, 8] on div at bounding box center [378, 200] width 757 height 401
click at [344, 1] on span at bounding box center [352, 9] width 45 height 22
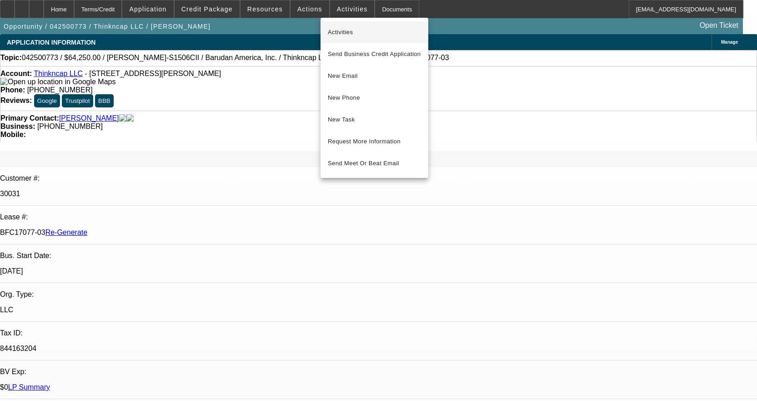
click at [340, 31] on span "Activities" at bounding box center [374, 32] width 93 height 11
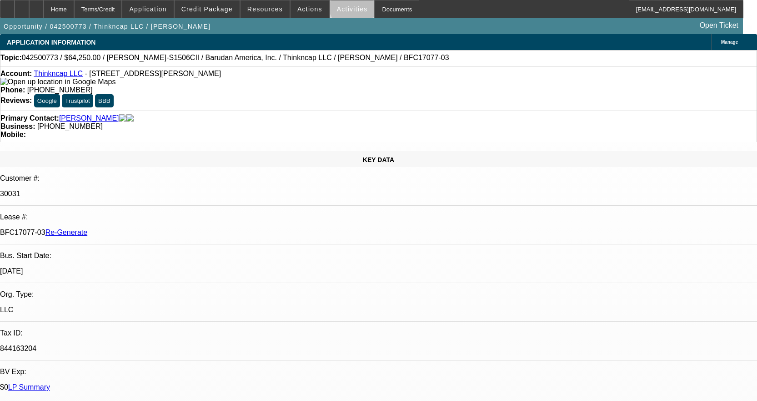
click at [347, 6] on span "Activities" at bounding box center [352, 8] width 31 height 7
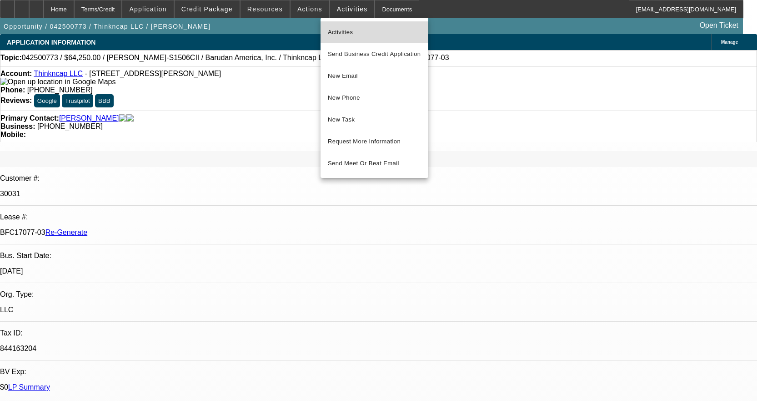
click at [352, 34] on span "Activities" at bounding box center [374, 32] width 93 height 11
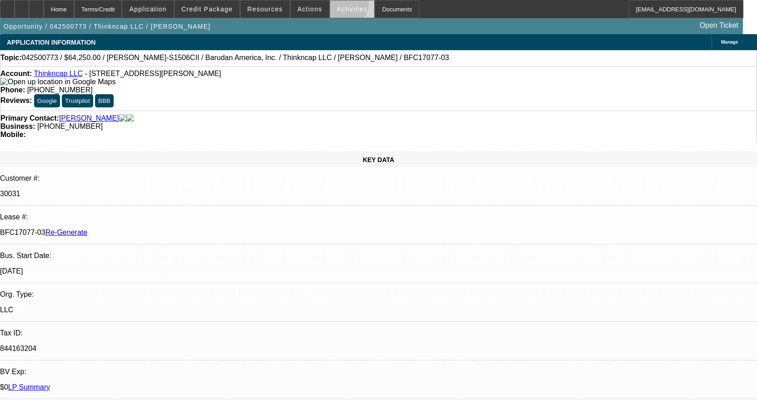
click at [337, 6] on span "Activities" at bounding box center [352, 8] width 31 height 7
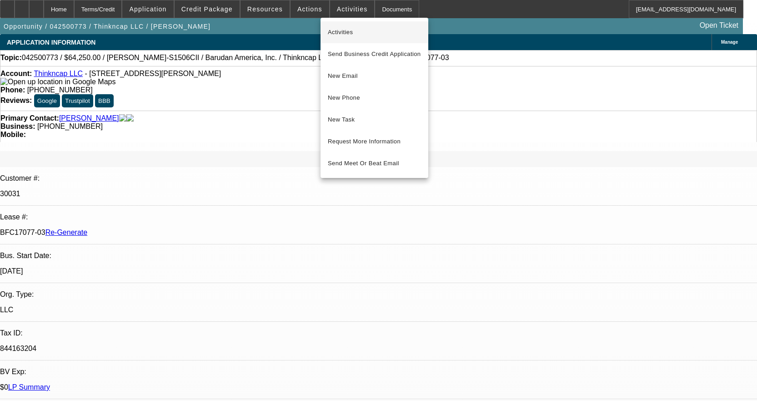
click at [342, 26] on button "Activities" at bounding box center [375, 32] width 108 height 22
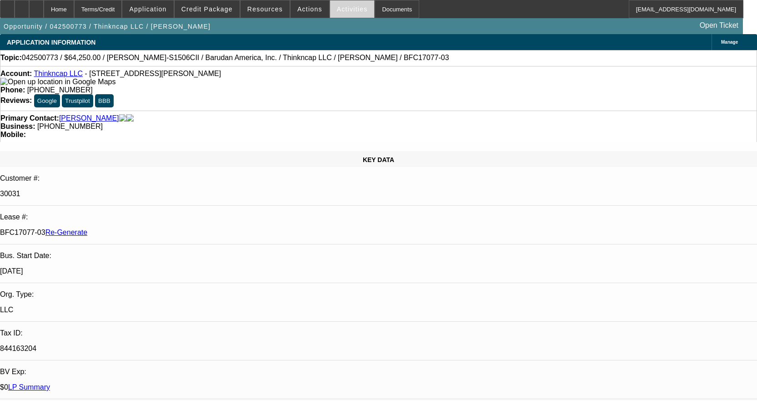
click at [337, 11] on span "Activities" at bounding box center [352, 8] width 31 height 7
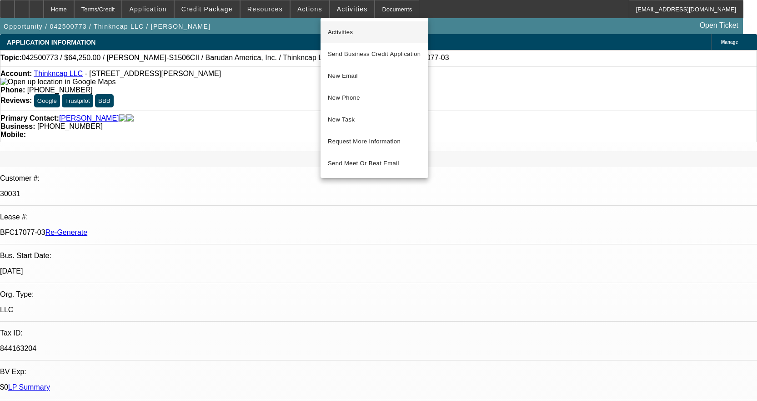
click at [341, 30] on span "Activities" at bounding box center [374, 32] width 93 height 11
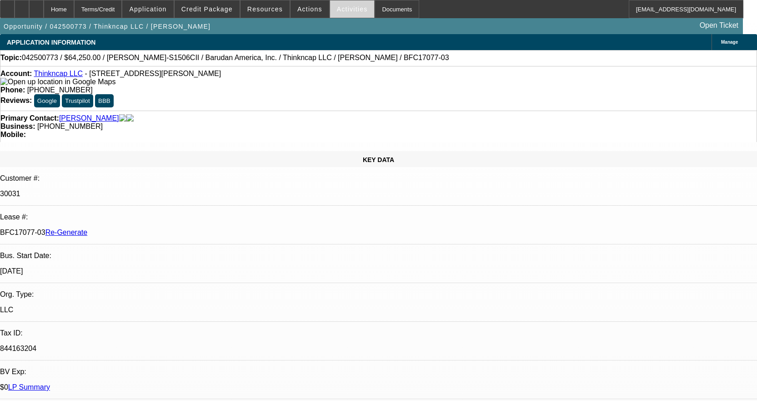
click at [337, 5] on span "Activities" at bounding box center [352, 8] width 31 height 7
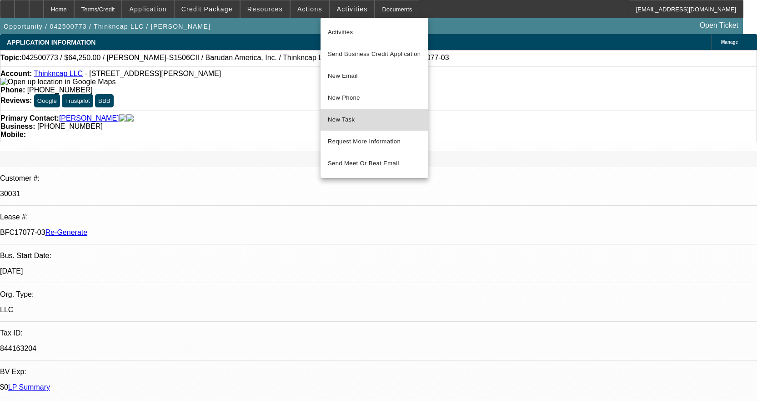
click at [349, 120] on span "New Task" at bounding box center [374, 119] width 93 height 11
